Goal: Task Accomplishment & Management: Manage account settings

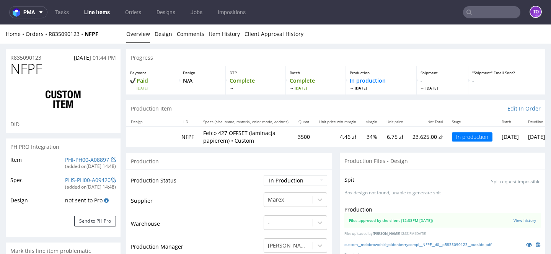
click at [93, 12] on link "Line Items" at bounding box center [97, 12] width 35 height 12
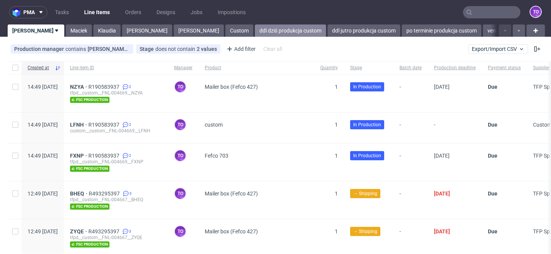
click at [255, 36] on link "ddl dziś produkcja custom" at bounding box center [290, 31] width 71 height 12
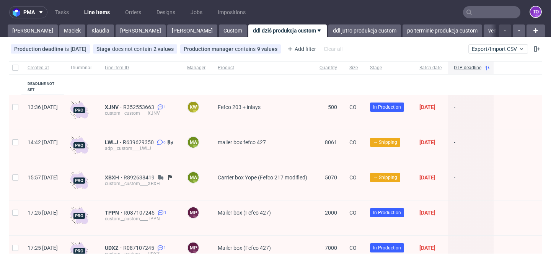
scroll to position [36, 0]
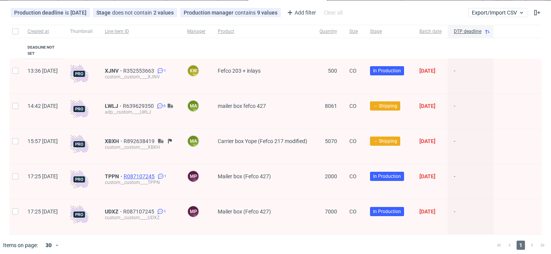
click at [156, 173] on span "R087107245" at bounding box center [140, 176] width 33 height 6
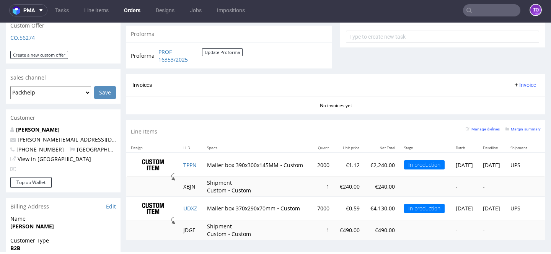
scroll to position [352, 0]
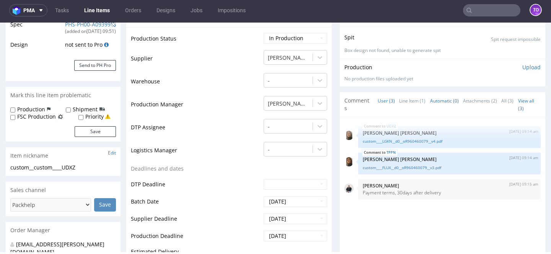
scroll to position [155, 0]
click at [404, 102] on link "Line Item (1)" at bounding box center [412, 100] width 26 height 16
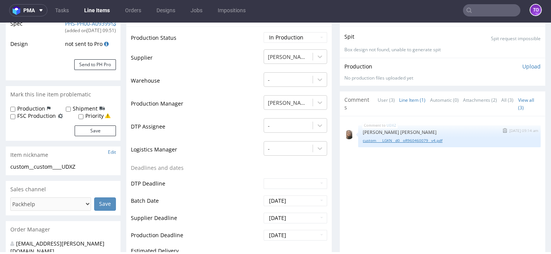
click at [423, 138] on link "custom____LGKN__d0__oR960460079__v4.pdf" at bounding box center [449, 141] width 173 height 6
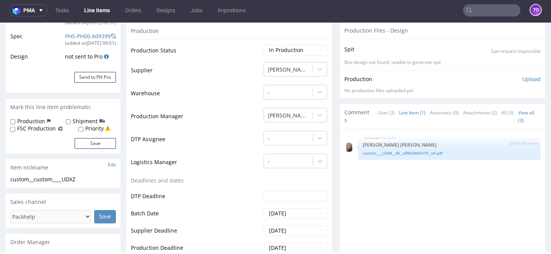
scroll to position [140, 0]
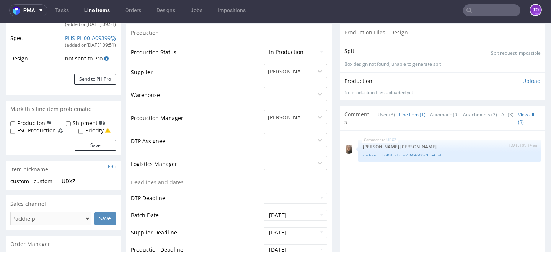
click at [285, 52] on select "Waiting for Artwork Waiting for Diecut Waiting for Mockup Waiting for DTP Waiti…" at bounding box center [296, 52] width 64 height 11
select select "production_complete"
click at [264, 47] on select "Waiting for Artwork Waiting for Diecut Waiting for Mockup Waiting for DTP Waiti…" at bounding box center [296, 52] width 64 height 11
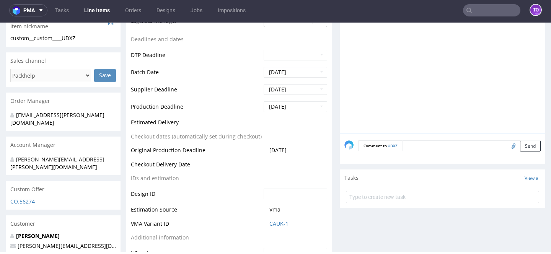
scroll to position [394, 0]
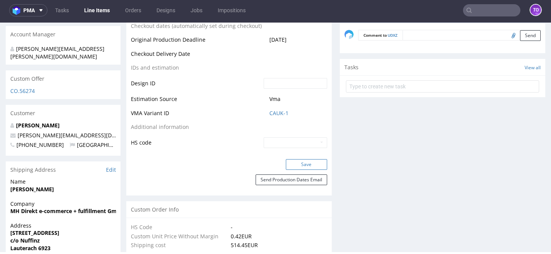
click at [292, 166] on button "Save" at bounding box center [306, 164] width 41 height 11
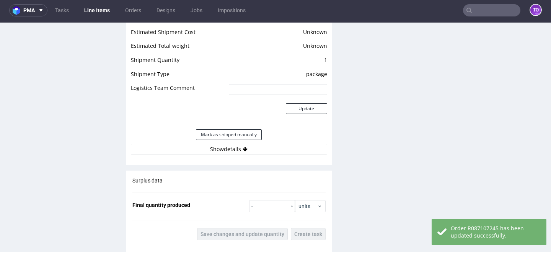
scroll to position [1040, 0]
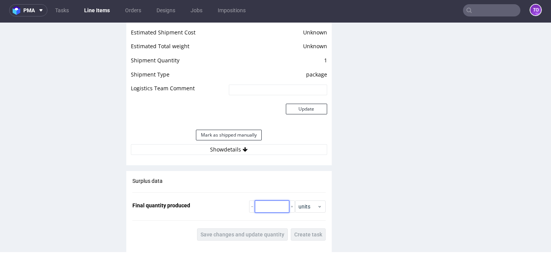
click at [255, 204] on input "number" at bounding box center [272, 207] width 34 height 12
type input "7150"
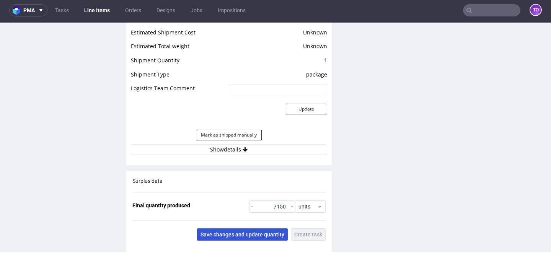
click at [266, 233] on span "Save changes and update quantity" at bounding box center [243, 234] width 84 height 5
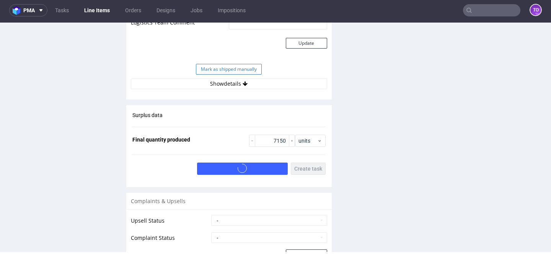
scroll to position [1071, 0]
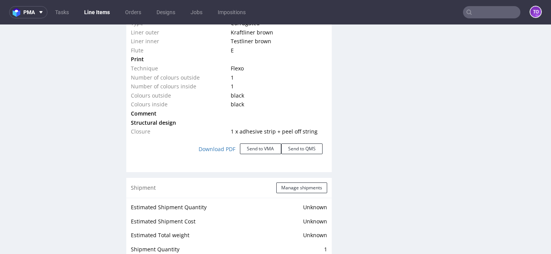
scroll to position [852, 0]
click at [303, 185] on button "Manage shipments" at bounding box center [301, 188] width 51 height 11
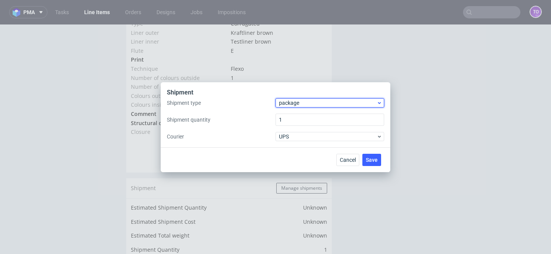
click at [295, 99] on span "package" at bounding box center [328, 103] width 98 height 8
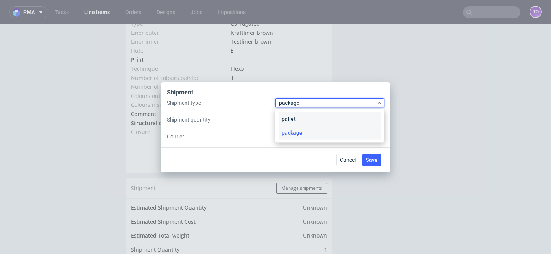
click at [294, 116] on div "pallet" at bounding box center [330, 119] width 103 height 14
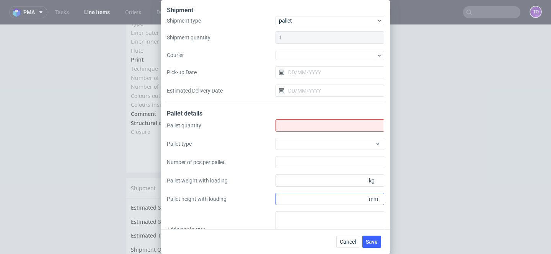
scroll to position [25, 0]
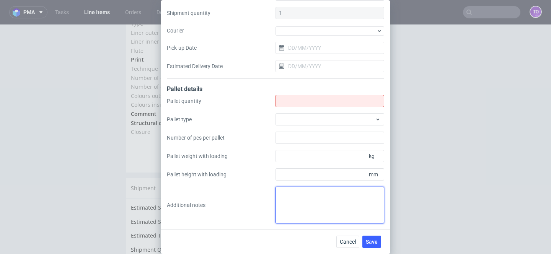
click at [294, 200] on textarea at bounding box center [330, 205] width 109 height 37
paste textarea "2. 4 3. 1200x1000 4. 3x 2050, 1x1000 5. 1800 6. 3x450, 1x235"
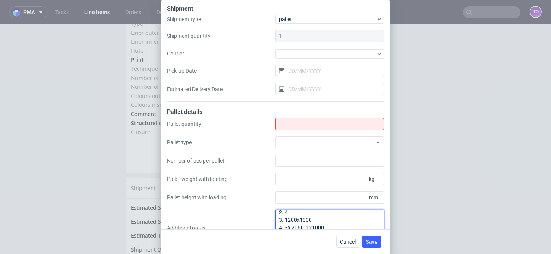
scroll to position [0, 0]
type textarea "2. 4 3. 1200x1000 4. 3x 2050, 1x1000 5. 1800 6. 3x450, 1x235"
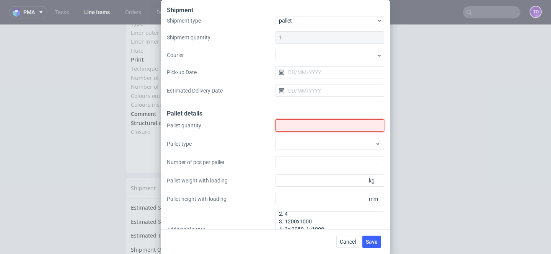
click at [300, 126] on input "Shipment type" at bounding box center [330, 125] width 109 height 12
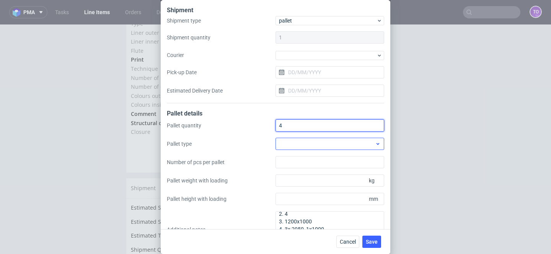
type input "4"
click at [302, 147] on div at bounding box center [330, 144] width 109 height 12
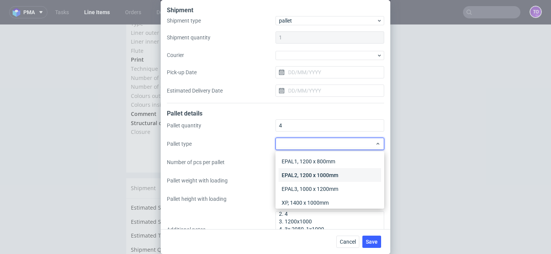
click at [306, 171] on div "EPAL2, 1200 x 1000mm" at bounding box center [330, 175] width 103 height 14
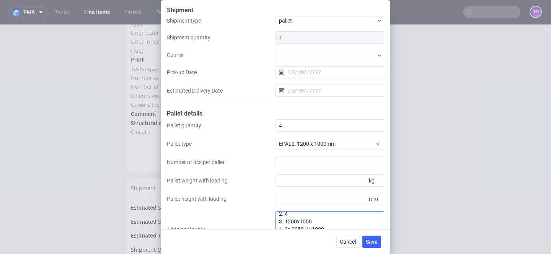
scroll to position [8, 0]
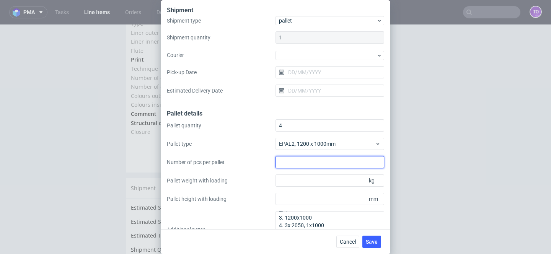
click at [317, 165] on input "Number of pcs per pallet" at bounding box center [330, 162] width 109 height 12
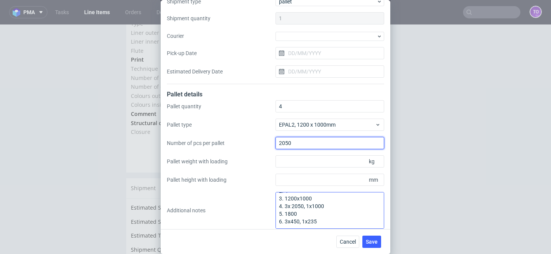
scroll to position [22, 0]
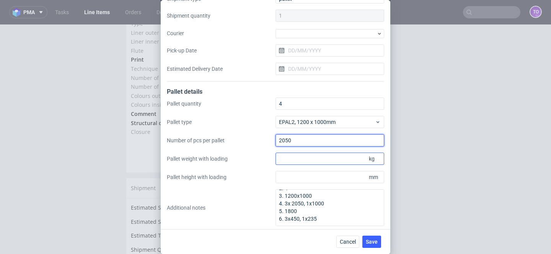
type input "2050"
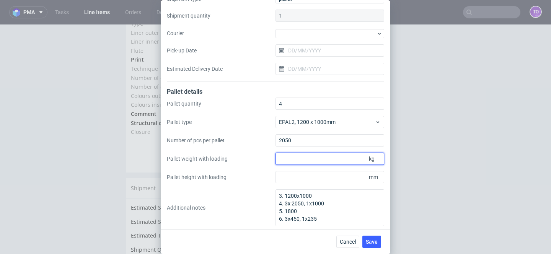
click at [319, 156] on input "Pallet weight with loading" at bounding box center [330, 159] width 109 height 12
type input "450"
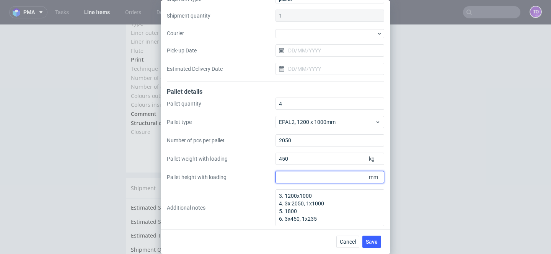
click at [319, 177] on input "Pallet height with loading" at bounding box center [330, 177] width 109 height 12
type input "1800"
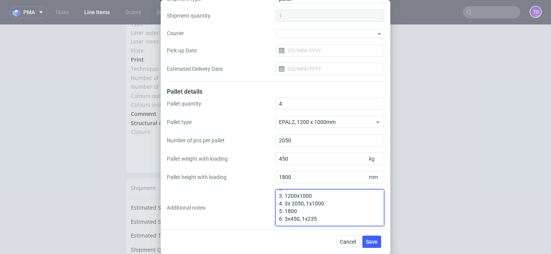
click at [298, 217] on textarea "2. 4 3. 1200x1000 4. 3x 2050, 1x1000 5. 1800 6. 3x450, 1x235" at bounding box center [330, 208] width 109 height 37
click at [288, 202] on textarea "2. 4 3. 1200x1000 4. 3x 2050, 1x1000 5. 1800 6. 3x450kg + 1x235" at bounding box center [330, 208] width 109 height 37
click at [304, 201] on textarea "2. 4 3. 1200x1000 4. 3 x 2050, 1x1000 5. 1800 6. 3x450kg + 1x235" at bounding box center [330, 208] width 109 height 37
drag, startPoint x: 316, startPoint y: 203, endPoint x: 252, endPoint y: 183, distance: 66.6
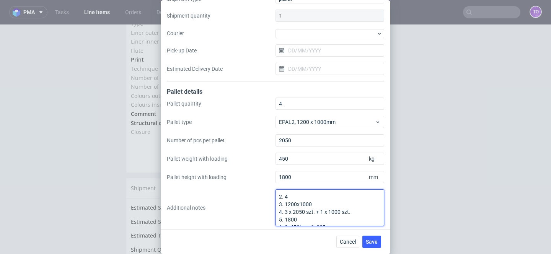
click at [252, 183] on div "Pallet quantity 4 Pallet type EPAL2, 1200 x 1000mm Number of pcs per pallet 205…" at bounding box center [276, 162] width 218 height 129
drag, startPoint x: 301, startPoint y: 205, endPoint x: 266, endPoint y: 205, distance: 34.8
click at [266, 205] on div "Pallet quantity 4 Pallet type EPAL2, 1200 x 1000mm Number of pcs per pallet 205…" at bounding box center [276, 162] width 218 height 129
click at [280, 211] on textarea "3 x 2050 szt. + 1 x 1000 szt. 3 x 450kg + 1 x 235kg" at bounding box center [330, 208] width 109 height 37
type textarea "3 x 2050 szt. + 1 x 1000 szt. 3 x 450kg + 1 x 235kg"
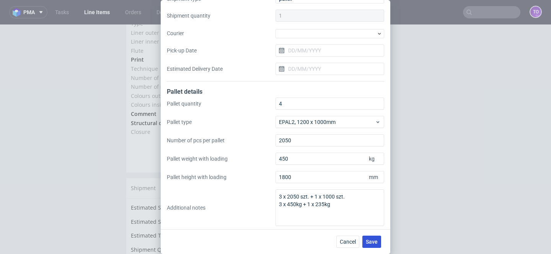
click at [369, 245] on button "Save" at bounding box center [372, 242] width 19 height 12
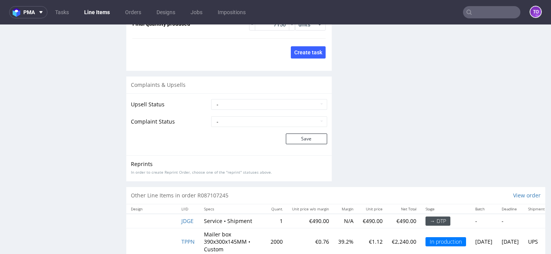
scroll to position [1283, 0]
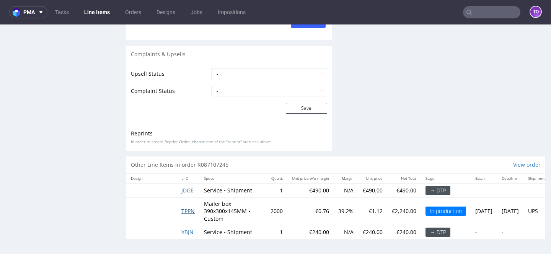
click at [189, 211] on span "TPPN" at bounding box center [188, 211] width 13 height 7
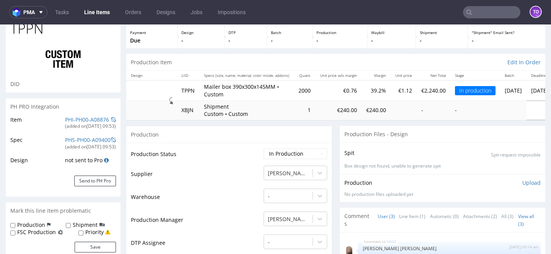
scroll to position [63, 0]
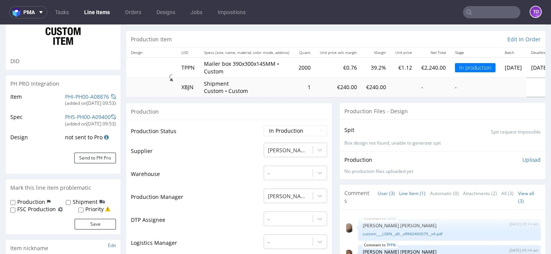
click at [403, 191] on link "Line Item (1)" at bounding box center [412, 193] width 26 height 16
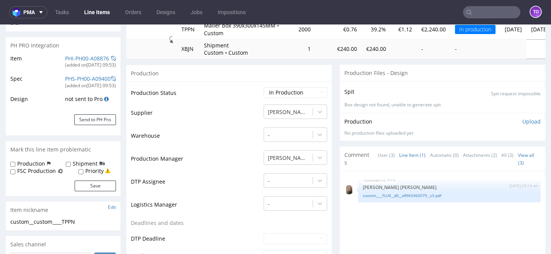
scroll to position [110, 0]
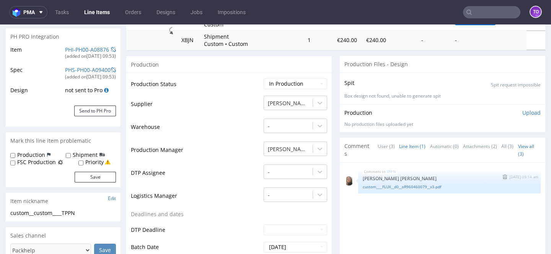
click at [403, 183] on div "custom____FLUX__d0__oR960460079__v3.pdf" at bounding box center [449, 186] width 173 height 7
click at [402, 187] on link "custom____FLUX__d0__oR960460079__v3.pdf" at bounding box center [449, 187] width 173 height 6
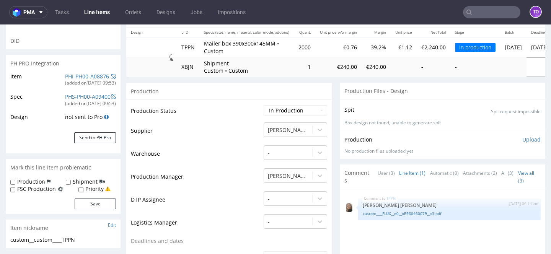
scroll to position [0, 0]
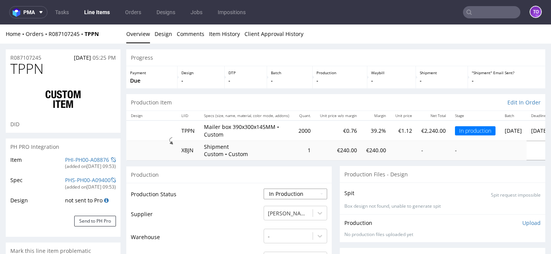
click at [272, 190] on select "Waiting for Artwork Waiting for Diecut Waiting for Mockup Waiting for DTP Waiti…" at bounding box center [296, 194] width 64 height 11
select select "production_complete"
click at [264, 189] on select "Waiting for Artwork Waiting for Diecut Waiting for Mockup Waiting for DTP Waiti…" at bounding box center [296, 194] width 64 height 11
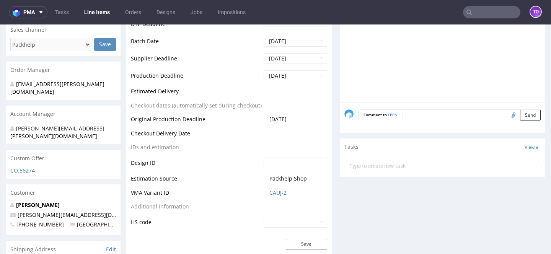
scroll to position [367, 0]
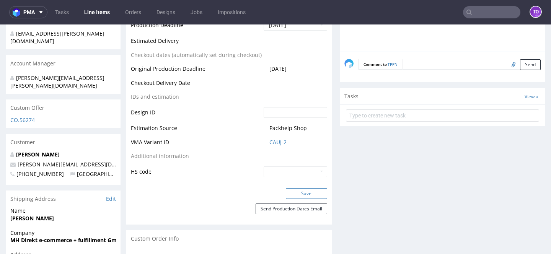
click at [309, 194] on button "Save" at bounding box center [306, 193] width 41 height 11
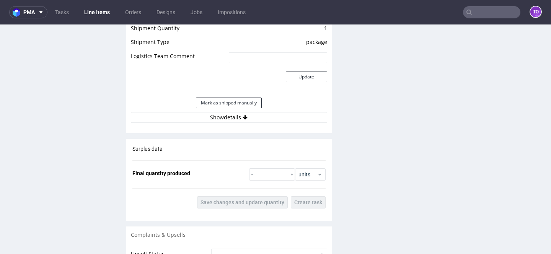
scroll to position [1121, 0]
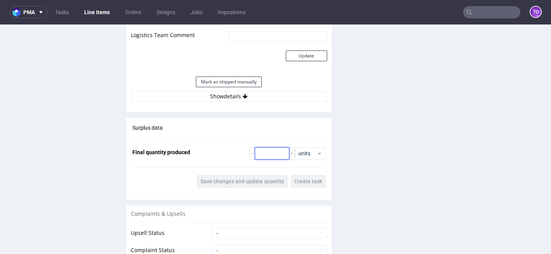
click at [274, 147] on input "number" at bounding box center [272, 153] width 34 height 12
type input "2050"
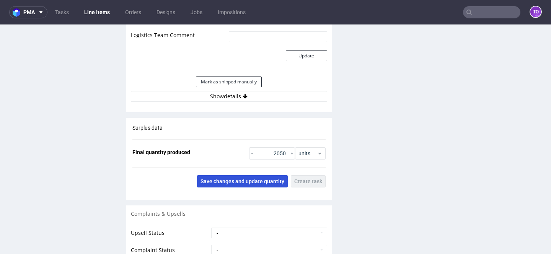
click at [255, 175] on button "Save changes and update quantity" at bounding box center [242, 181] width 91 height 12
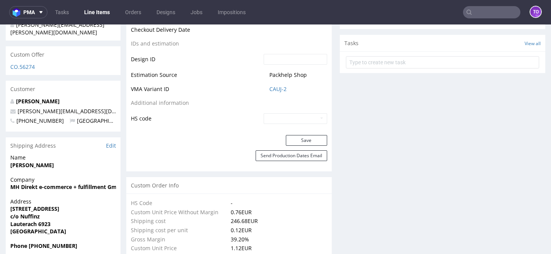
scroll to position [0, 0]
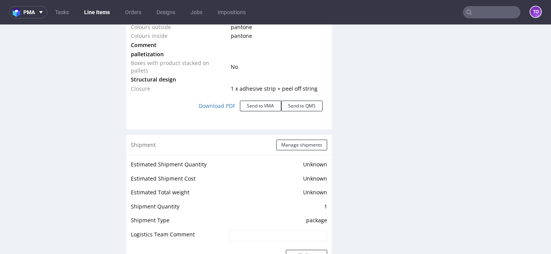
scroll to position [964, 0]
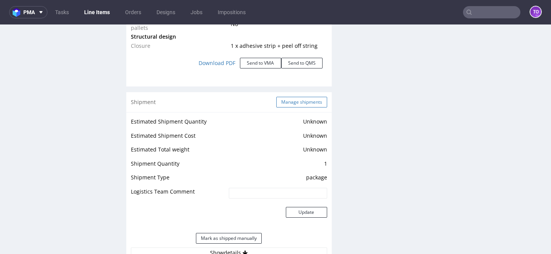
click at [291, 97] on button "Manage shipments" at bounding box center [301, 102] width 51 height 11
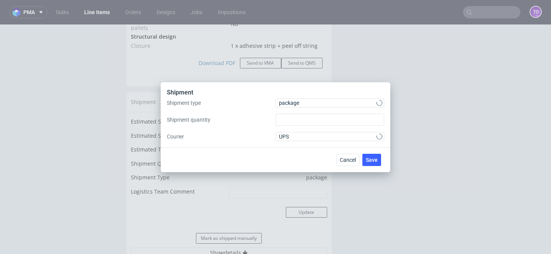
type input "1"
click at [299, 103] on span "package" at bounding box center [328, 103] width 98 height 8
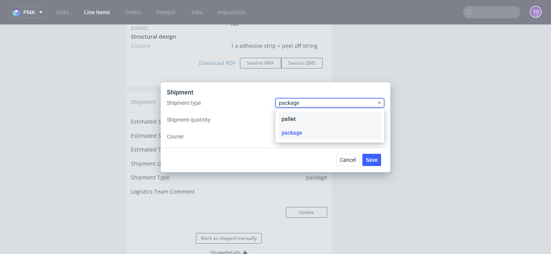
click at [299, 118] on div "pallet" at bounding box center [330, 119] width 103 height 14
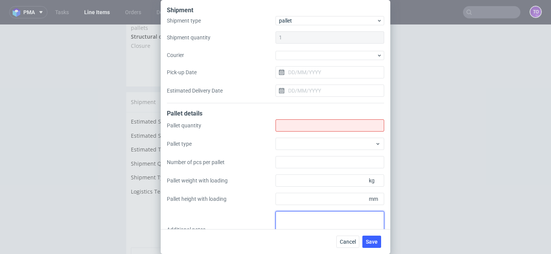
click at [302, 222] on textarea at bounding box center [330, 229] width 109 height 37
paste textarea "2. 2 3. 1200x1000 4. 1025 5. 1800 6. 435"
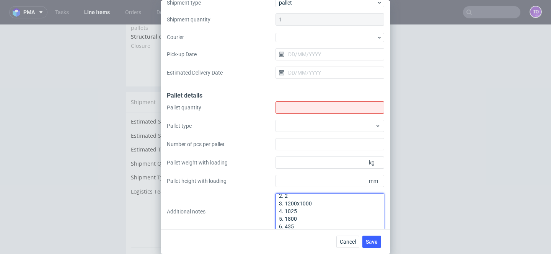
type textarea "2. 2 3. 1200x1000 4. 1025 5. 1800 6. 435"
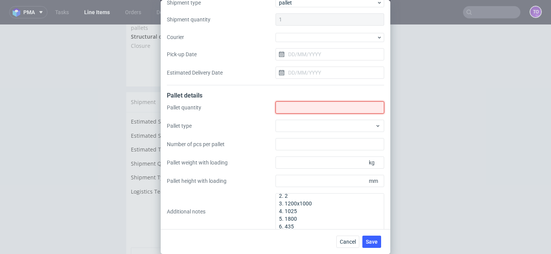
click at [300, 110] on input "Shipment type" at bounding box center [330, 107] width 109 height 12
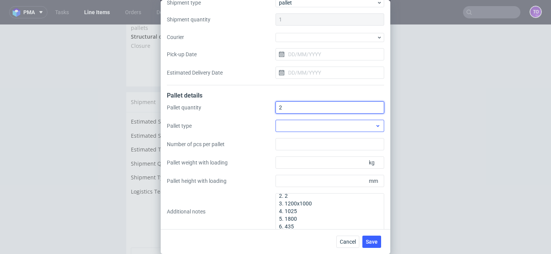
type input "2"
click at [302, 124] on div at bounding box center [330, 126] width 109 height 12
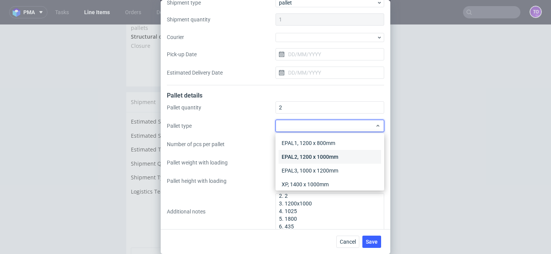
click at [302, 153] on div "EPAL2, 1200 x 1000mm" at bounding box center [330, 157] width 103 height 14
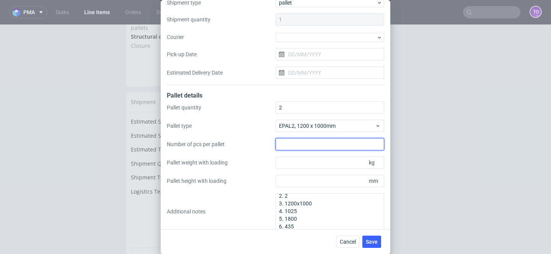
click at [311, 148] on input "Number of pcs per pallet" at bounding box center [330, 144] width 109 height 12
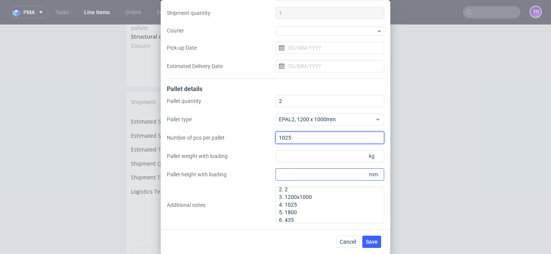
type input "1025"
click at [317, 171] on input "Pallet height with loading" at bounding box center [330, 174] width 109 height 12
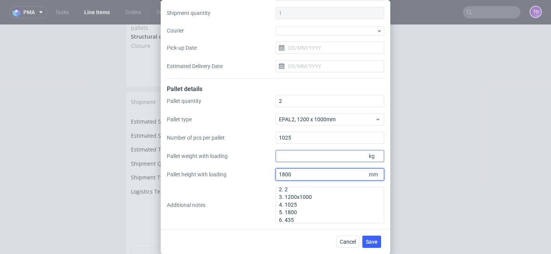
type input "1800"
click at [339, 157] on input "Pallet weight with loading" at bounding box center [330, 156] width 109 height 12
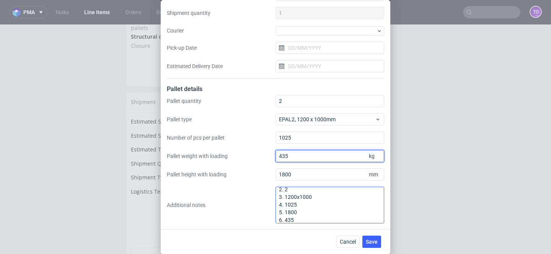
type input "435"
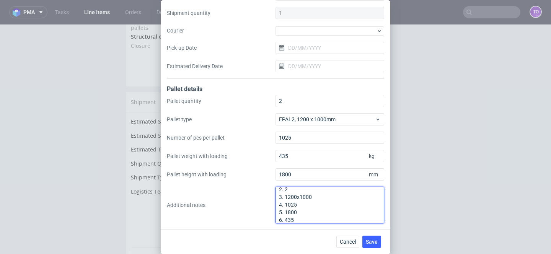
drag, startPoint x: 324, startPoint y: 221, endPoint x: 255, endPoint y: 177, distance: 81.8
click at [255, 177] on div "Pallet quantity 2 Pallet type EPAL2, 1200 x 1000mm Number of pcs per pallet 102…" at bounding box center [276, 159] width 218 height 129
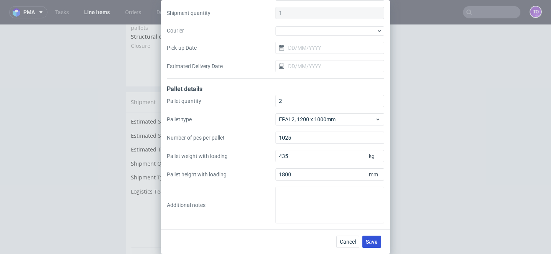
click at [375, 237] on button "Save" at bounding box center [372, 242] width 19 height 12
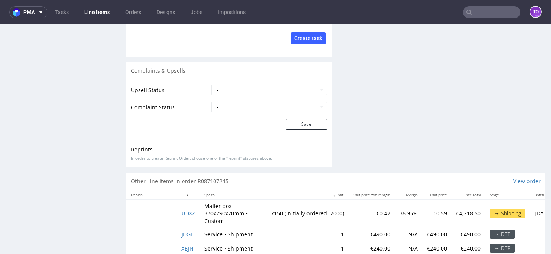
scroll to position [1301, 0]
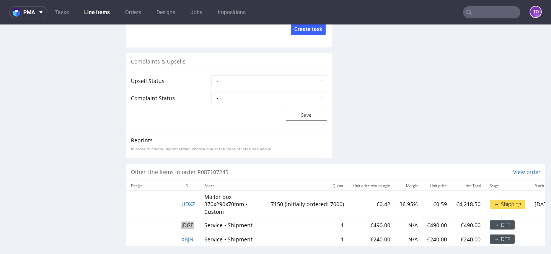
drag, startPoint x: 187, startPoint y: 220, endPoint x: 167, endPoint y: 203, distance: 26.3
click at [167, 203] on tbody "UDXZ Mailer box 370x290x70mm • Custom 7150 (initially ordered: 7000) €0.42 36.9…" at bounding box center [367, 219] width 483 height 56
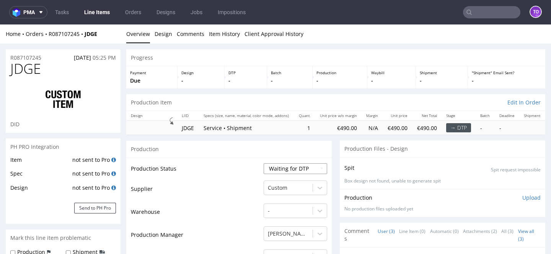
click at [278, 168] on select "Waiting for Artwork Waiting for Diecut Waiting for Mockup Waiting for DTP Waiti…" at bounding box center [296, 169] width 64 height 11
select select "production_complete"
click at [264, 164] on select "Waiting for Artwork Waiting for Diecut Waiting for Mockup Waiting for DTP Waiti…" at bounding box center [296, 169] width 64 height 11
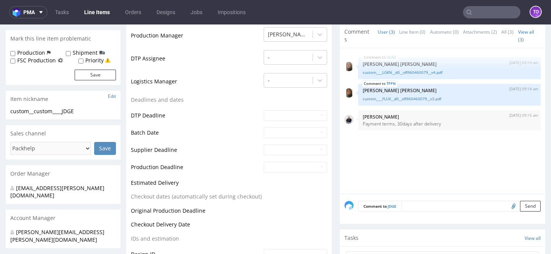
scroll to position [328, 0]
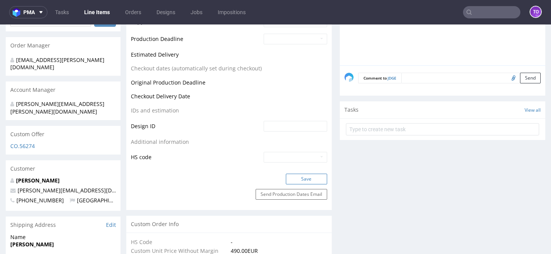
click at [299, 177] on button "Save" at bounding box center [306, 179] width 41 height 11
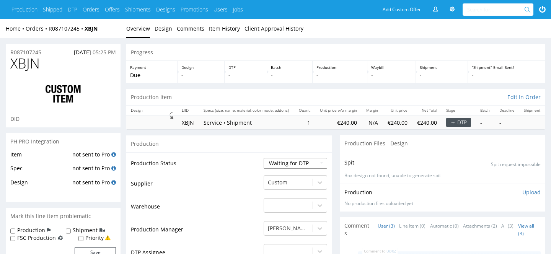
click at [282, 164] on select "Waiting for Artwork Waiting for Diecut Waiting for Mockup Waiting for DTP Waiti…" at bounding box center [296, 163] width 64 height 11
select select "production_complete"
click at [264, 158] on select "Waiting for Artwork Waiting for Diecut Waiting for Mockup Waiting for DTP Waiti…" at bounding box center [296, 163] width 64 height 11
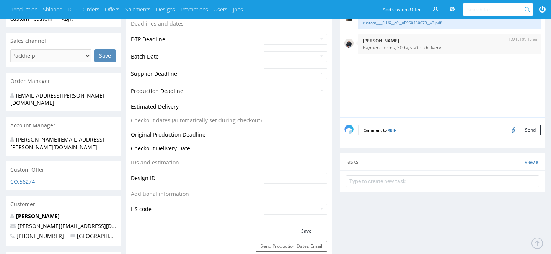
scroll to position [316, 0]
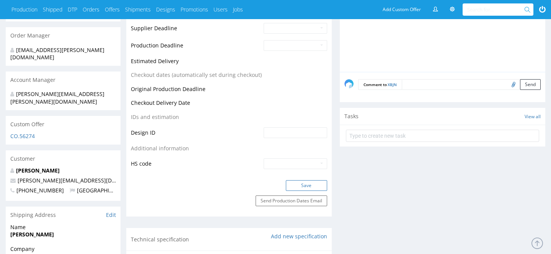
click at [298, 190] on button "Save" at bounding box center [306, 185] width 41 height 11
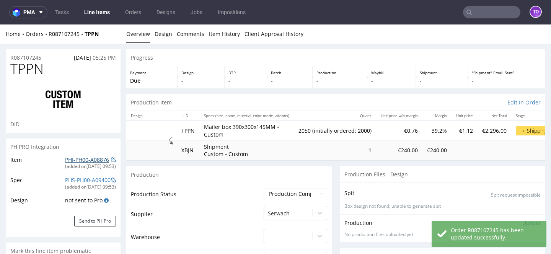
click at [71, 160] on link "PHI-PH00-A08876" at bounding box center [87, 159] width 44 height 7
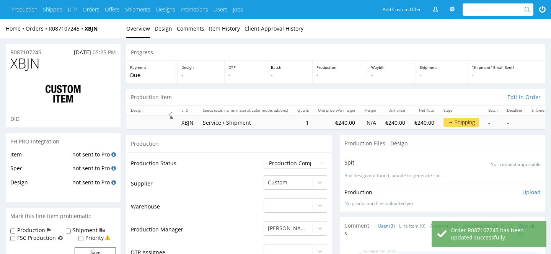
scroll to position [316, 0]
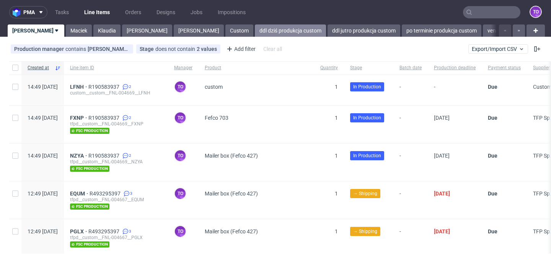
click at [255, 33] on link "ddl dziś produkcja custom" at bounding box center [290, 31] width 71 height 12
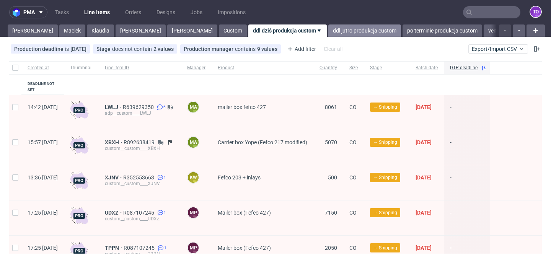
click at [329, 31] on link "ddl jutro produkcja custom" at bounding box center [365, 31] width 73 height 12
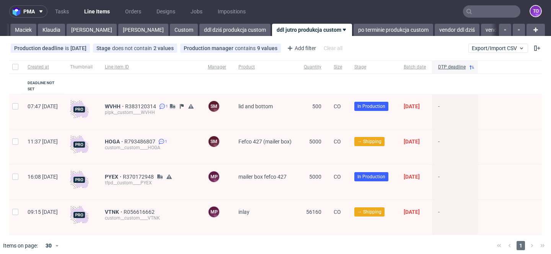
scroll to position [0, 0]
click at [38, 33] on link "Klaudia" at bounding box center [51, 30] width 27 height 12
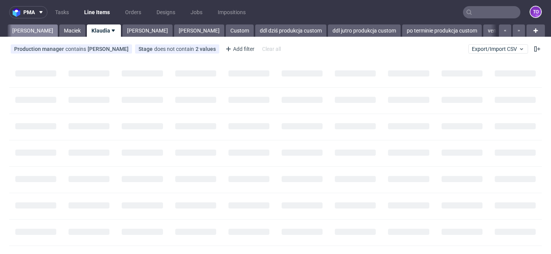
click at [25, 33] on link "Tomasz" at bounding box center [33, 31] width 50 height 12
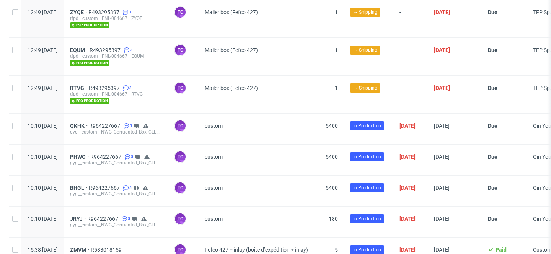
scroll to position [326, 0]
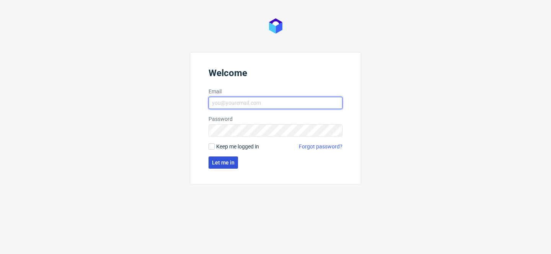
type input "[PERSON_NAME][EMAIL_ADDRESS][PERSON_NAME][DOMAIN_NAME]"
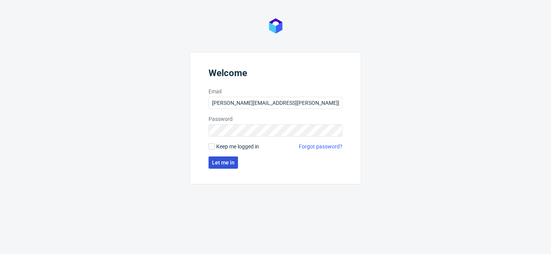
click at [224, 160] on span "Let me in" at bounding box center [223, 162] width 23 height 5
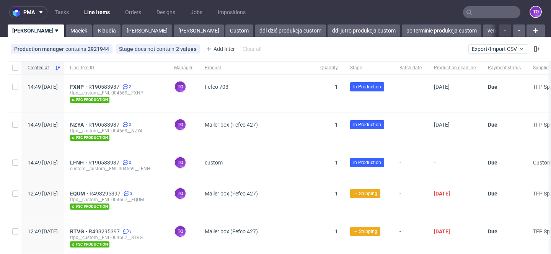
click at [506, 14] on input "text" at bounding box center [491, 12] width 57 height 12
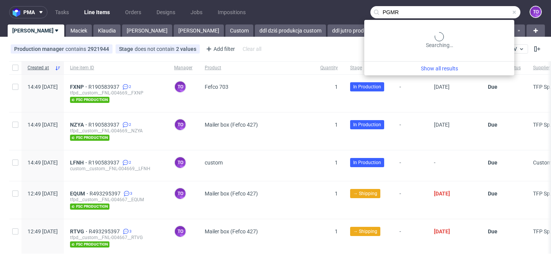
type input "PGMR"
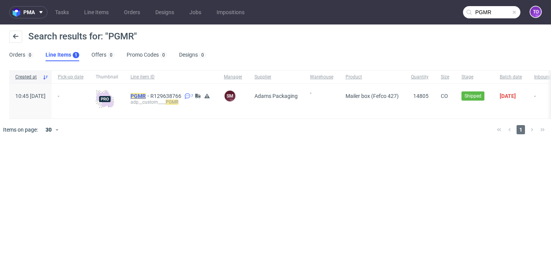
click at [146, 96] on mark "PGMR" at bounding box center [138, 96] width 15 height 6
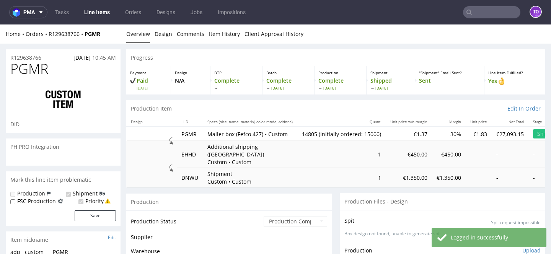
scroll to position [282, 0]
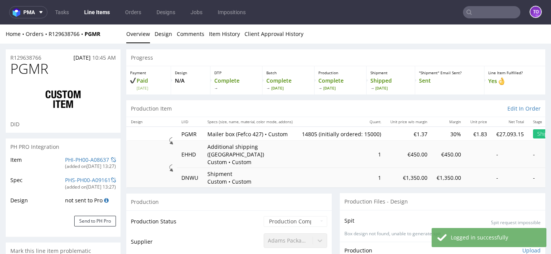
select select "in_progress"
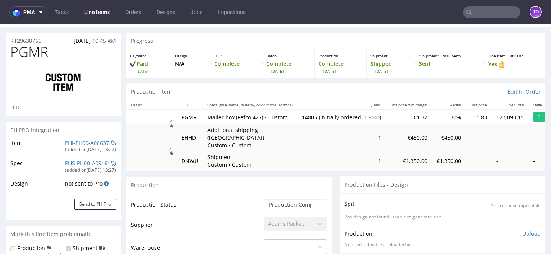
scroll to position [0, 0]
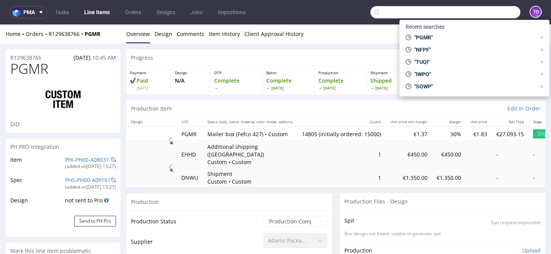
click at [491, 9] on input "text" at bounding box center [446, 12] width 150 height 12
paste input "BYBH"
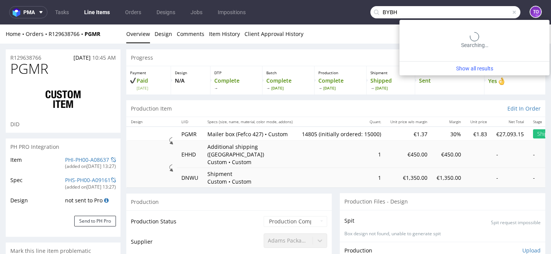
type input "BYBH"
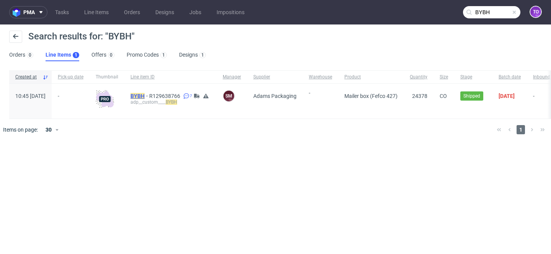
click at [145, 96] on mark "BYBH" at bounding box center [138, 96] width 14 height 6
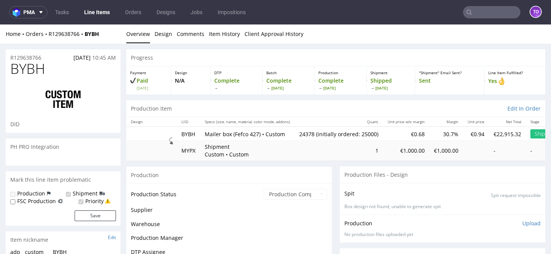
scroll to position [282, 0]
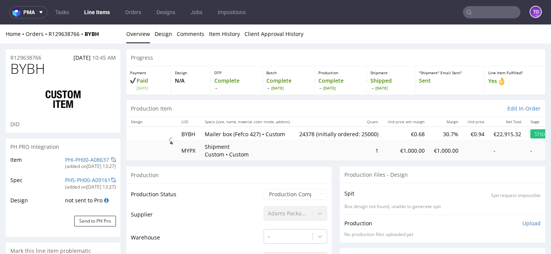
select select "in_progress"
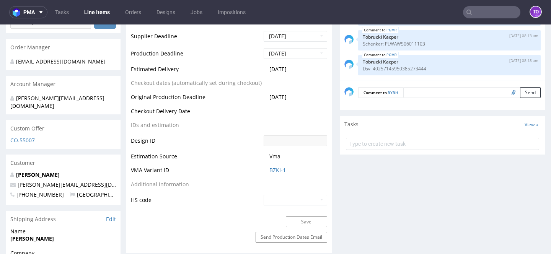
scroll to position [0, 0]
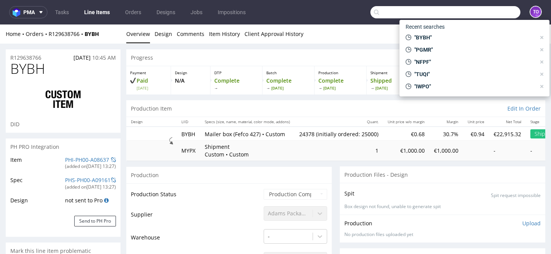
click at [482, 11] on input "text" at bounding box center [446, 12] width 150 height 12
paste input "RPCD"
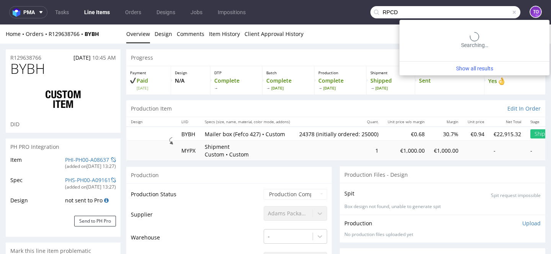
type input "RPCD"
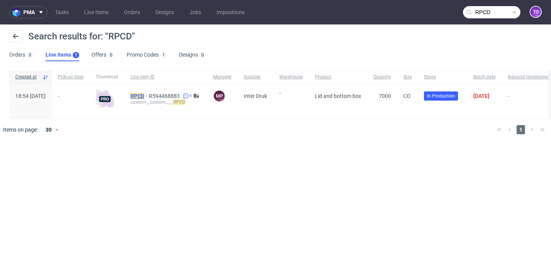
click at [144, 95] on mark "RPCD" at bounding box center [138, 96] width 14 height 6
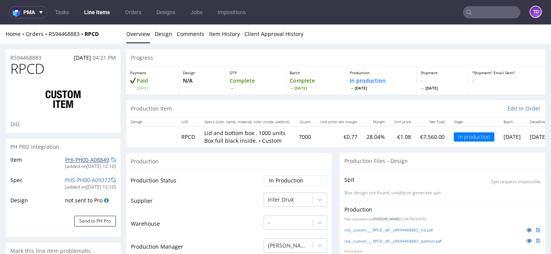
click at [88, 160] on link "PHI-PH00-A08849" at bounding box center [87, 159] width 44 height 7
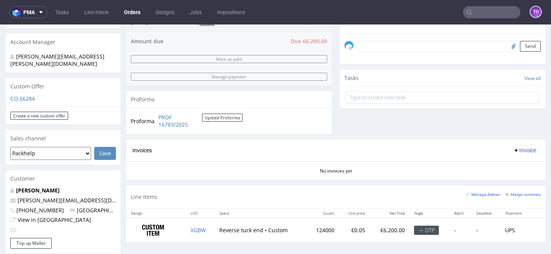
scroll to position [136, 0]
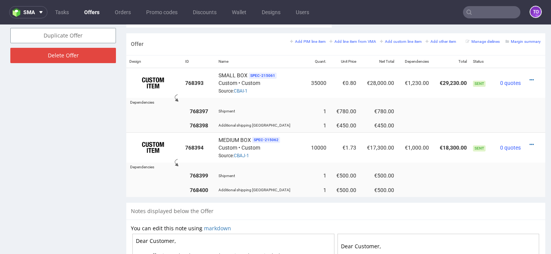
scroll to position [448, 0]
click at [527, 44] on small "Margin summary" at bounding box center [523, 42] width 35 height 4
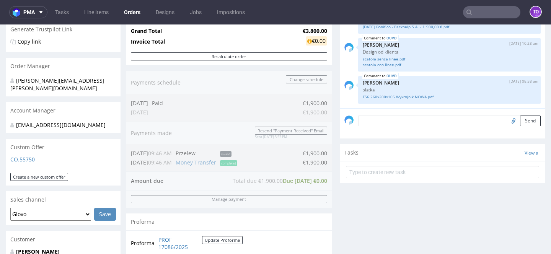
scroll to position [317, 0]
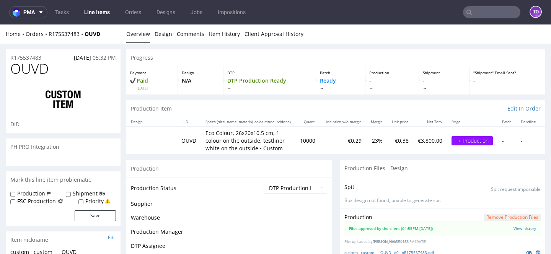
scroll to position [21, 0]
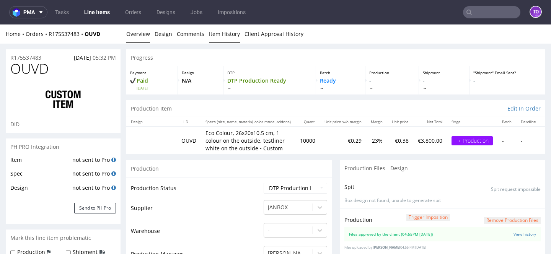
select select "in_progress"
click at [226, 32] on link "Item History" at bounding box center [224, 34] width 31 height 19
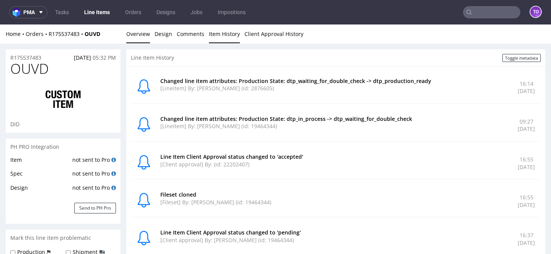
click at [141, 35] on link "Overview" at bounding box center [138, 34] width 24 height 19
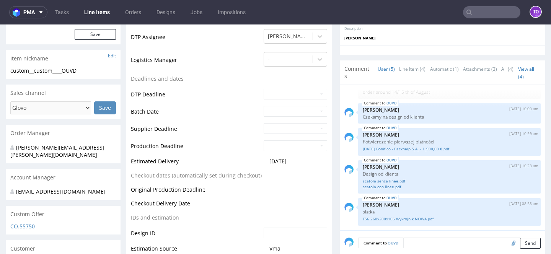
scroll to position [239, 0]
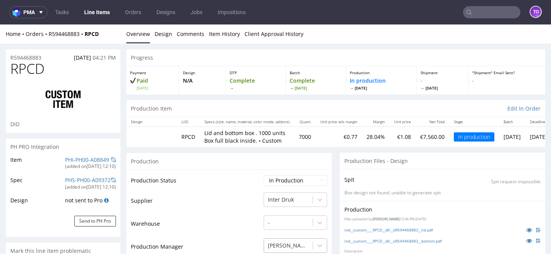
scroll to position [323, 0]
click at [93, 10] on link "Line Items" at bounding box center [97, 12] width 35 height 12
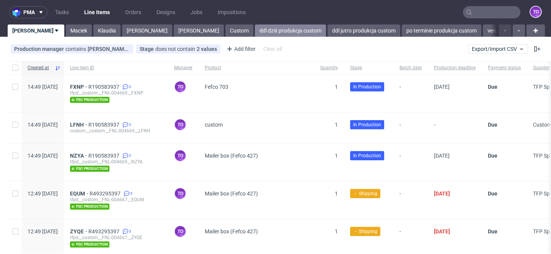
click at [255, 31] on link "ddl dziś produkcja custom" at bounding box center [290, 31] width 71 height 12
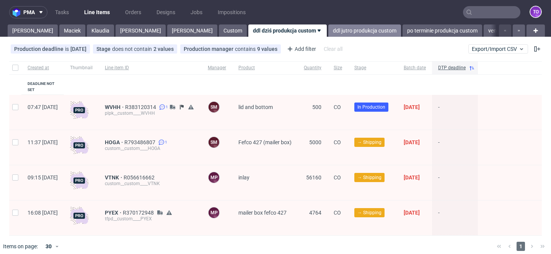
click at [329, 32] on link "ddl jutro produkcja custom" at bounding box center [365, 31] width 73 height 12
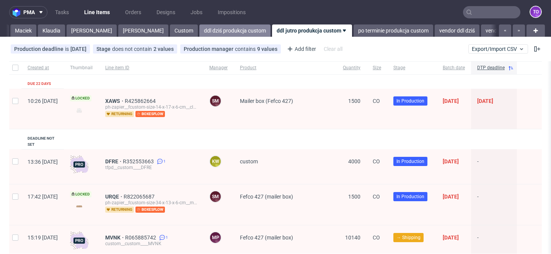
click at [200, 34] on link "ddl dziś produkcja custom" at bounding box center [235, 31] width 71 height 12
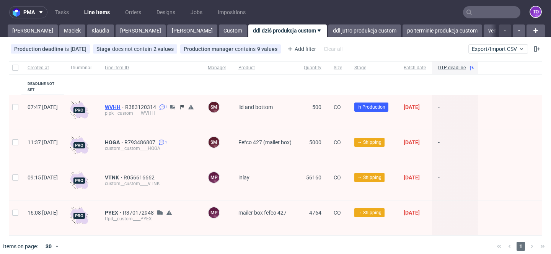
click at [125, 104] on span "WVHH" at bounding box center [115, 107] width 20 height 6
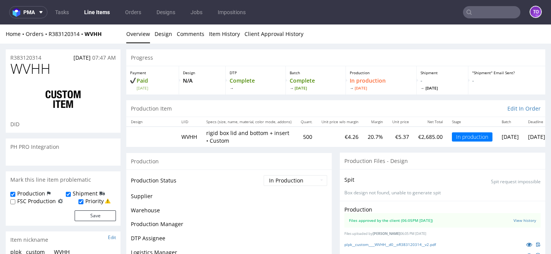
scroll to position [401, 0]
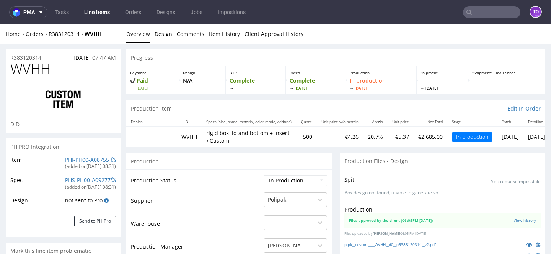
click at [496, 16] on input "text" at bounding box center [491, 12] width 57 height 12
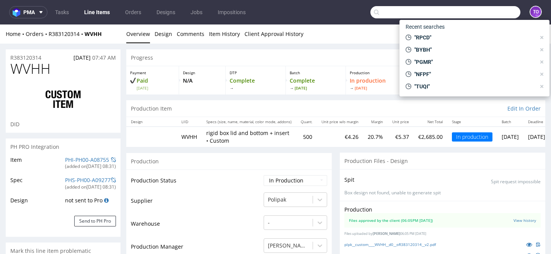
paste input "PGMR"
type input "PGMR"
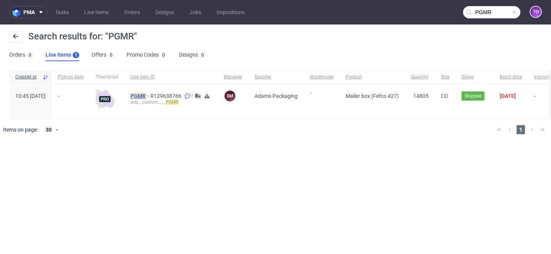
click at [146, 96] on mark "PGMR" at bounding box center [138, 96] width 15 height 6
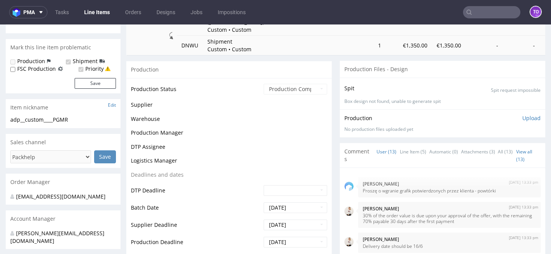
scroll to position [282, 0]
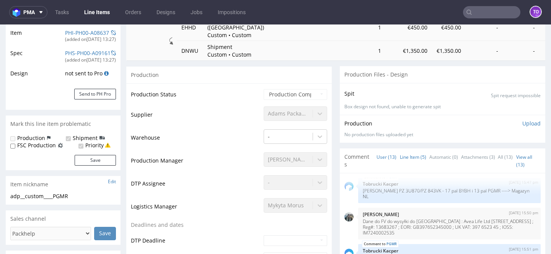
select select "in_progress"
click at [409, 159] on link "Line Item (5)" at bounding box center [413, 157] width 26 height 16
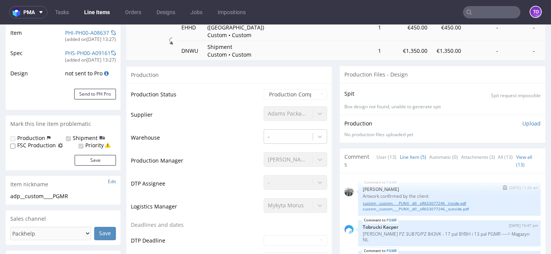
click at [405, 203] on link "custom__custom____PUNX__d0__oR653077246__inside.pdf" at bounding box center [449, 204] width 173 height 6
click at [425, 211] on link "custom__custom____PUNX__d0__oR653077246__outside.pdf" at bounding box center [449, 209] width 173 height 6
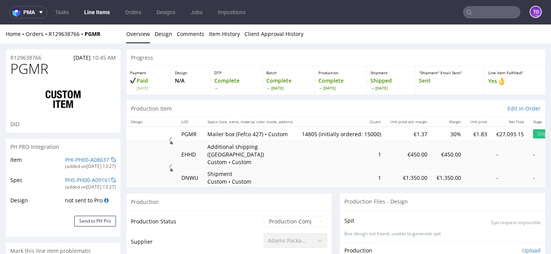
click at [99, 12] on link "Line Items" at bounding box center [97, 12] width 35 height 12
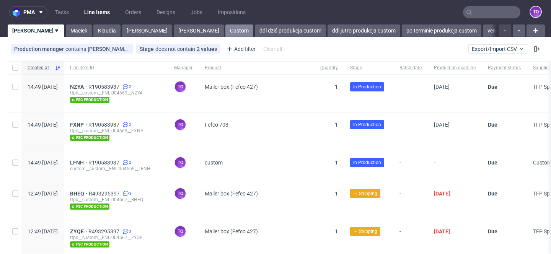
click at [226, 26] on link "Custom" at bounding box center [240, 31] width 28 height 12
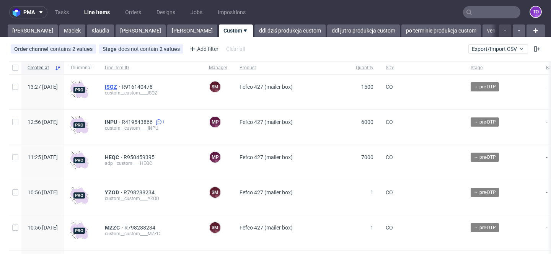
click at [122, 88] on span "ISQZ" at bounding box center [113, 87] width 17 height 6
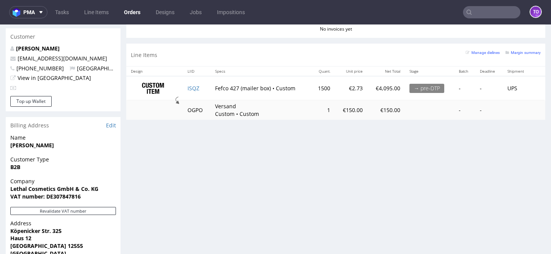
scroll to position [333, 0]
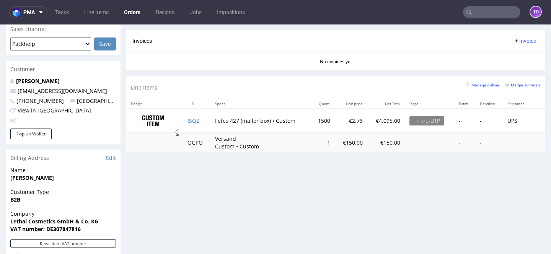
click at [514, 86] on small "Margin summary" at bounding box center [523, 85] width 35 height 4
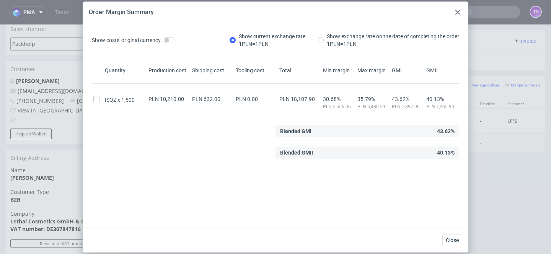
click at [457, 10] on icon at bounding box center [458, 12] width 5 height 5
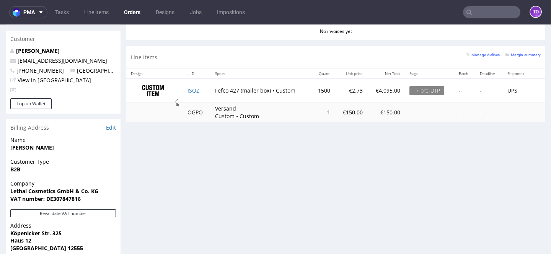
scroll to position [349, 0]
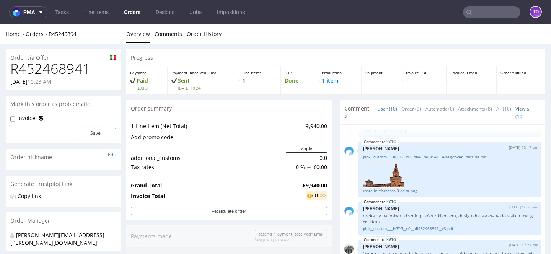
scroll to position [278, 0]
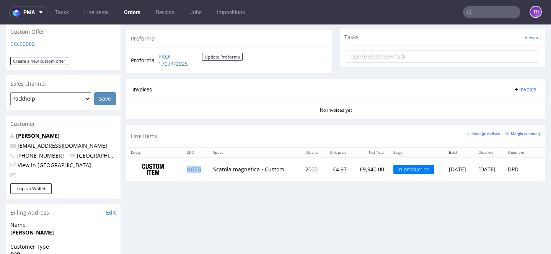
click at [191, 165] on td "KGTG" at bounding box center [196, 169] width 26 height 24
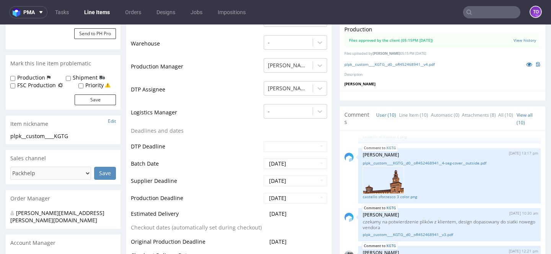
scroll to position [221, 0]
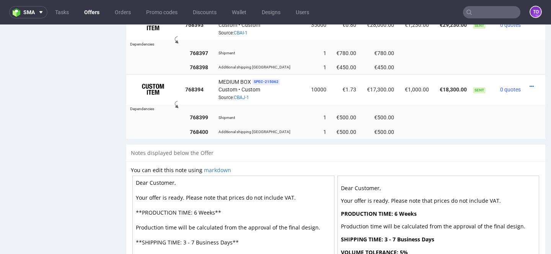
scroll to position [414, 0]
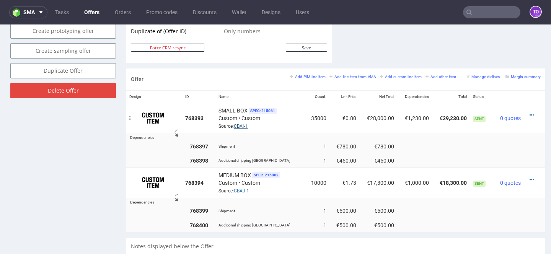
click at [241, 126] on link "CBAI-1" at bounding box center [241, 126] width 14 height 5
click at [244, 190] on link "CBAJ-1" at bounding box center [241, 190] width 15 height 5
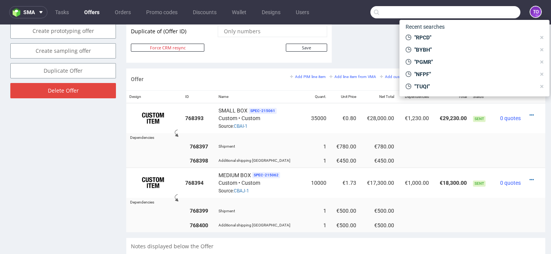
click at [492, 16] on input "text" at bounding box center [446, 12] width 150 height 12
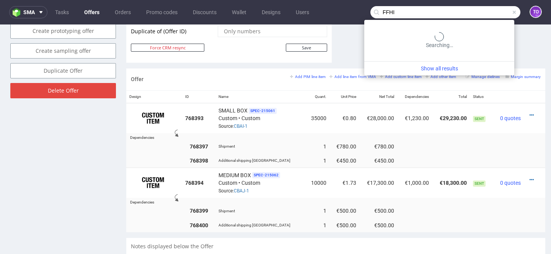
type input "FFHI"
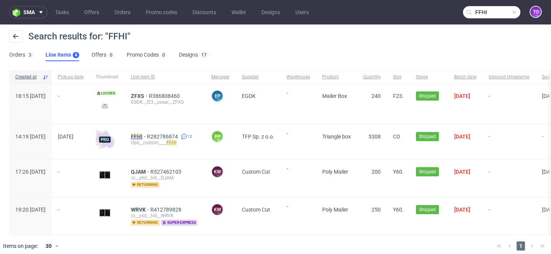
click at [142, 136] on mark "FFHI" at bounding box center [136, 137] width 11 height 6
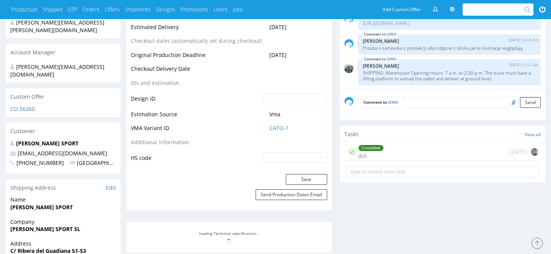
scroll to position [419, 0]
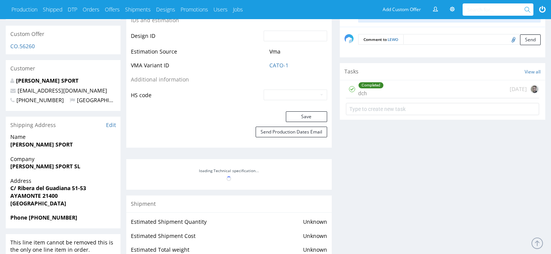
click at [268, 71] on td "CATO-1" at bounding box center [294, 68] width 65 height 14
click at [270, 67] on link "CATO-1" at bounding box center [279, 66] width 19 height 8
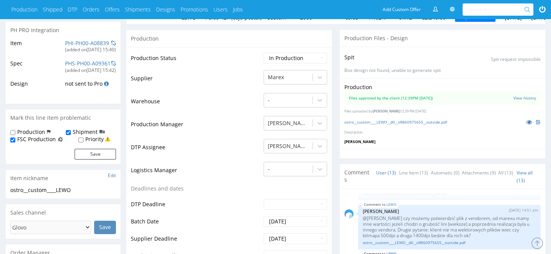
scroll to position [88, 0]
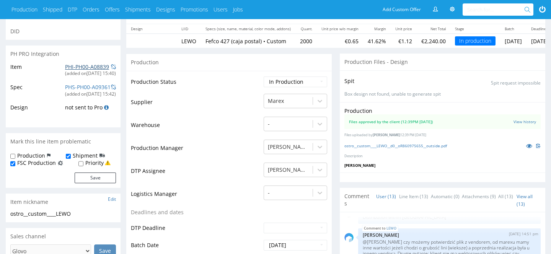
click at [90, 69] on link "PHI-PH00-A08839" at bounding box center [87, 66] width 44 height 7
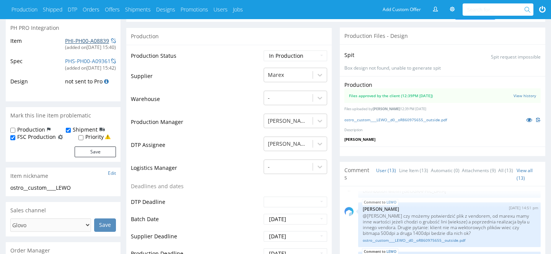
scroll to position [121, 0]
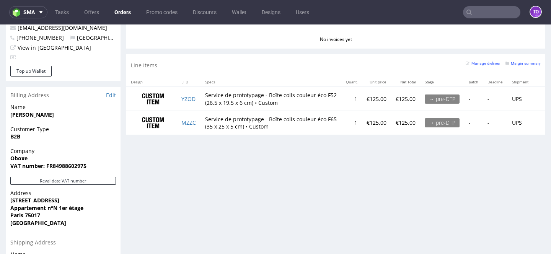
scroll to position [384, 0]
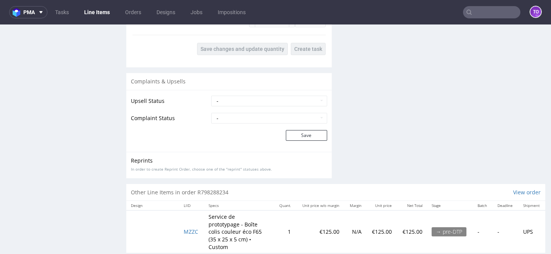
scroll to position [1190, 0]
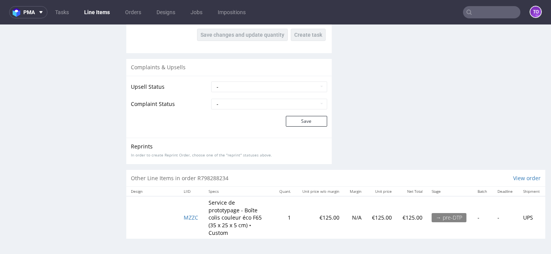
click at [189, 222] on td "MZZC" at bounding box center [191, 217] width 25 height 43
click at [189, 219] on span "MZZC" at bounding box center [191, 217] width 15 height 7
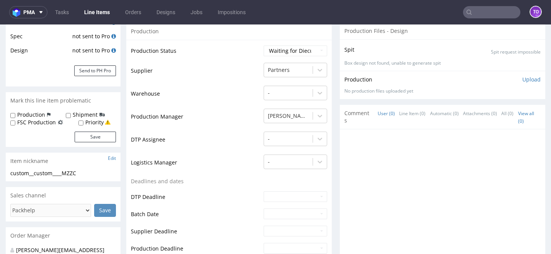
scroll to position [152, 0]
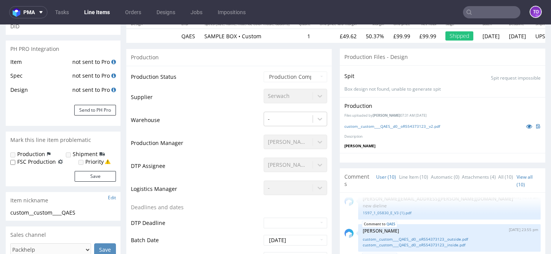
scroll to position [75, 0]
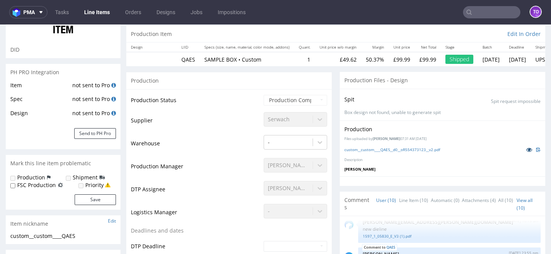
click at [527, 150] on icon at bounding box center [530, 149] width 6 height 5
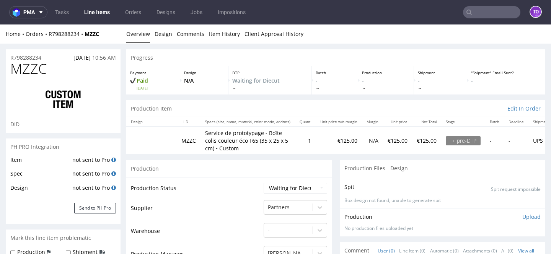
scroll to position [152, 0]
